Goal: Task Accomplishment & Management: Use online tool/utility

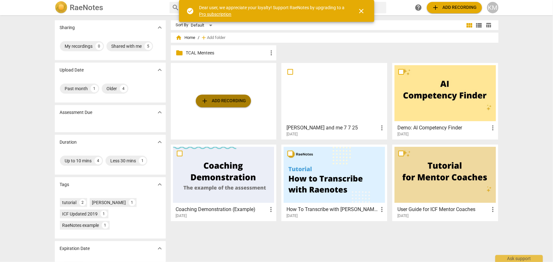
click at [230, 101] on span "add Add recording" at bounding box center [223, 101] width 45 height 8
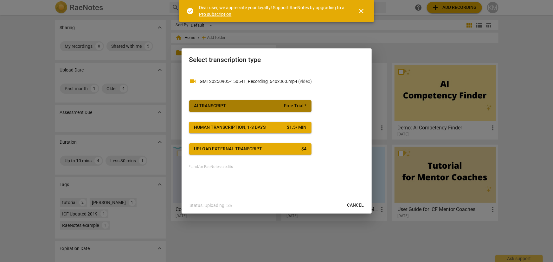
click at [257, 104] on span "AI Transcript Free Trial *" at bounding box center [250, 106] width 112 height 6
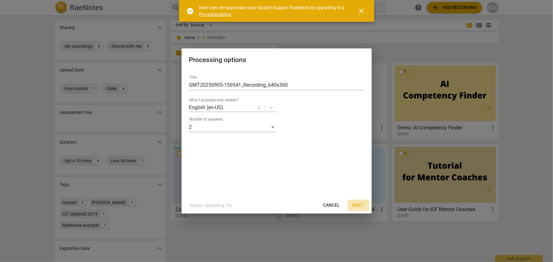
click at [358, 206] on span "Next" at bounding box center [357, 205] width 11 height 6
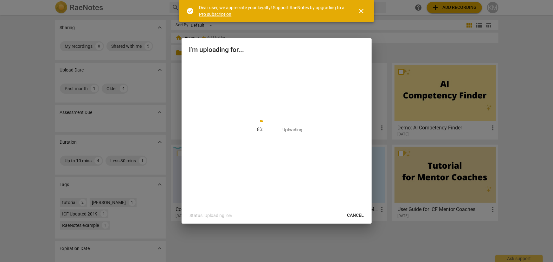
click at [360, 9] on span "close" at bounding box center [362, 11] width 8 height 8
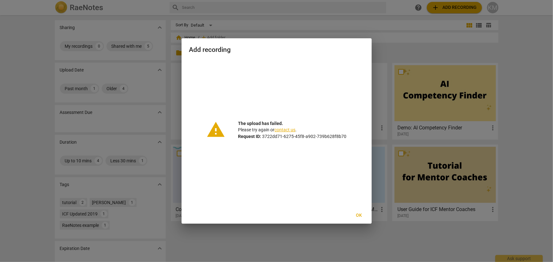
click at [176, 123] on div at bounding box center [276, 131] width 553 height 262
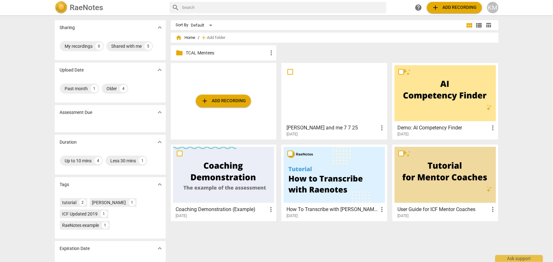
click at [226, 103] on span "add Add recording" at bounding box center [223, 101] width 45 height 8
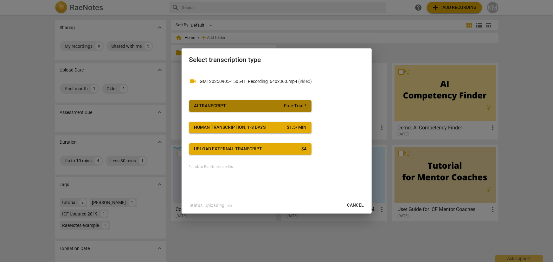
click at [242, 110] on button "AI Transcript Free Trial *" at bounding box center [250, 105] width 122 height 11
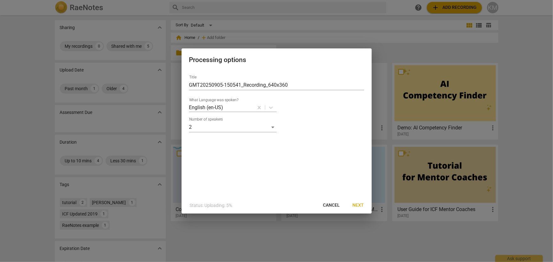
click at [357, 206] on span "Next" at bounding box center [357, 205] width 11 height 6
